Goal: Check status

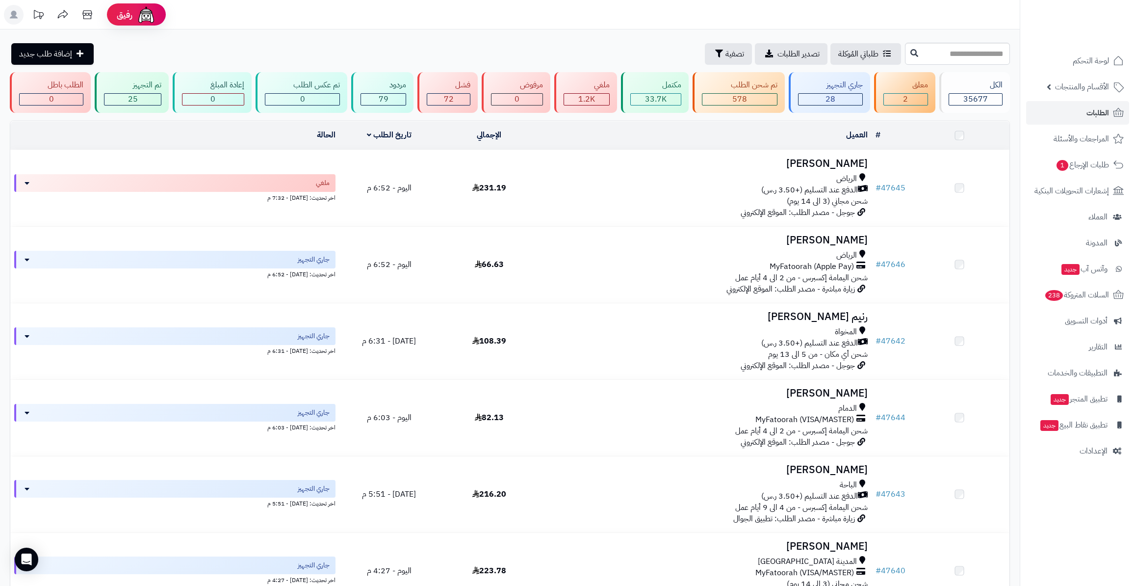
click at [812, 93] on div "28" at bounding box center [830, 99] width 65 height 12
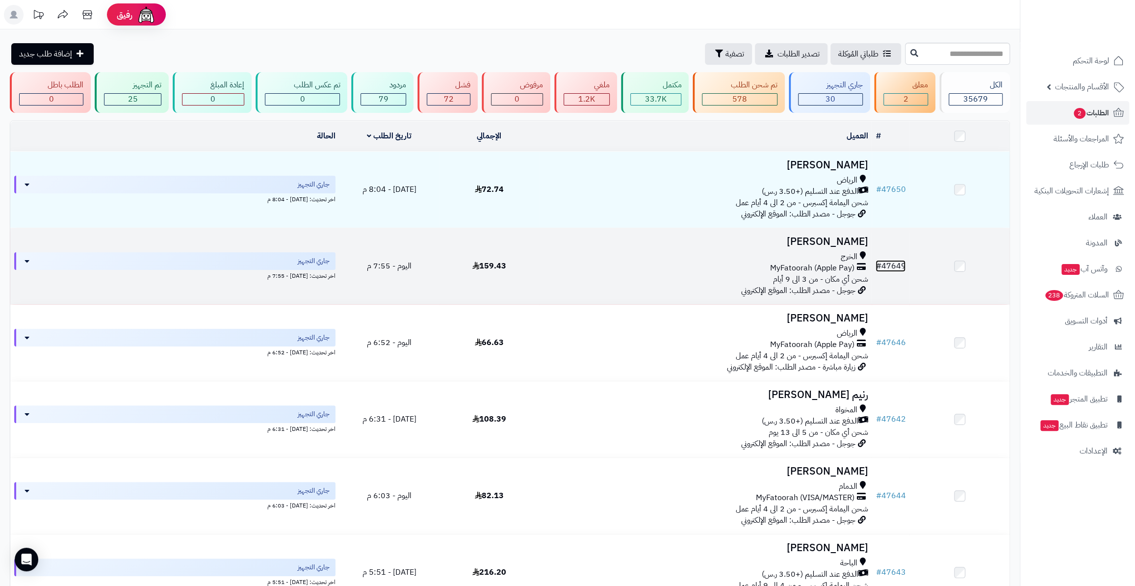
click at [898, 260] on link "# 47649" at bounding box center [891, 266] width 30 height 12
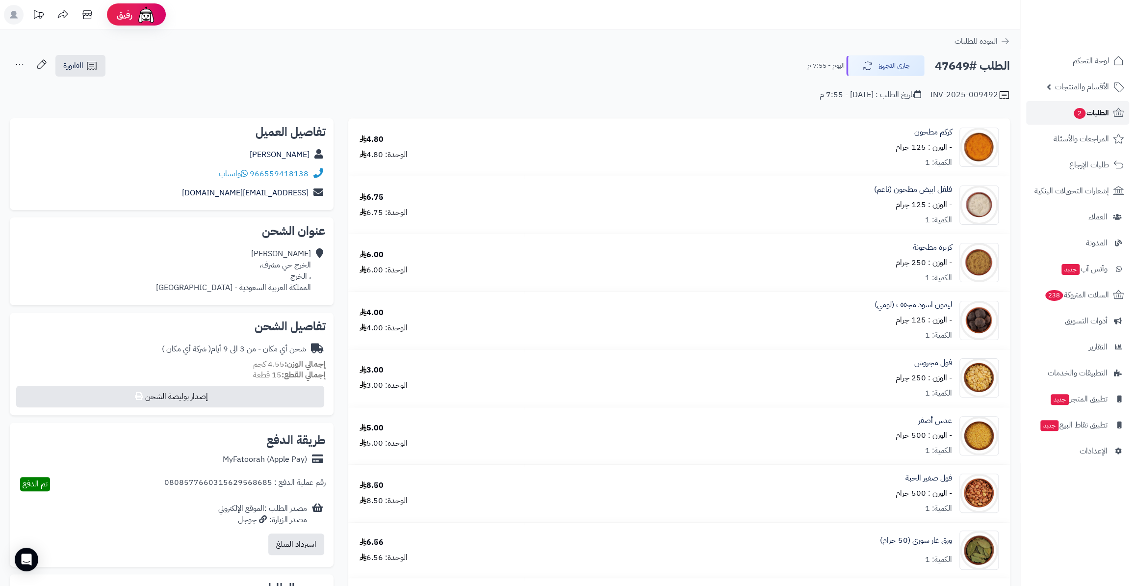
click at [1100, 112] on span "الطلبات 2" at bounding box center [1091, 113] width 36 height 14
